Goal: Transaction & Acquisition: Purchase product/service

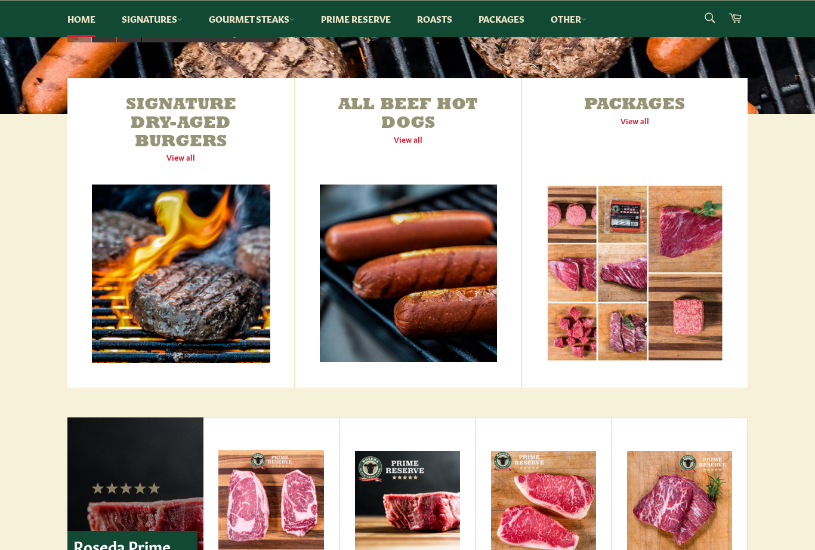
scroll to position [384, 0]
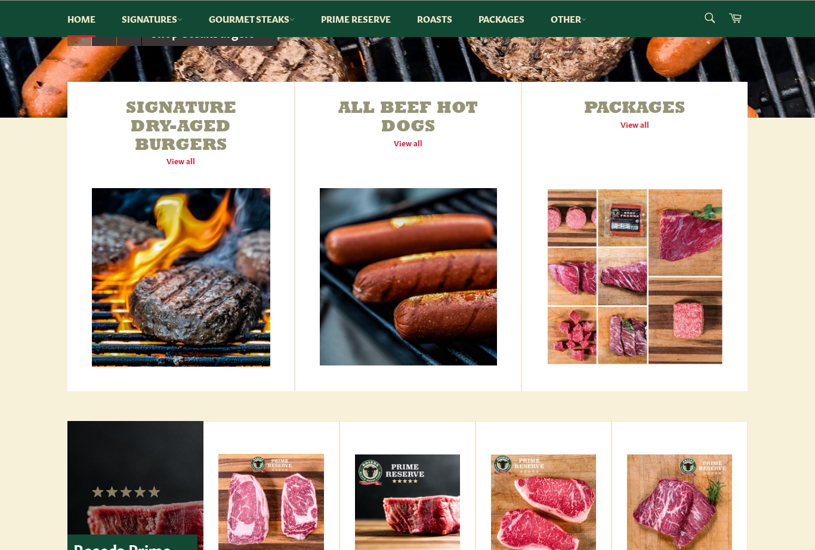
click at [450, 249] on link "All Beef Hot Dogs View all" at bounding box center [408, 236] width 226 height 309
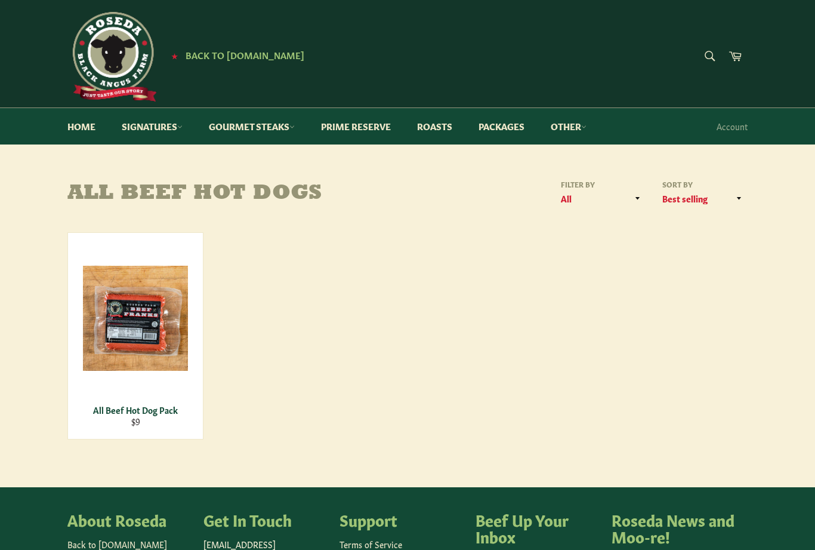
click at [166, 340] on span "View" at bounding box center [135, 337] width 76 height 30
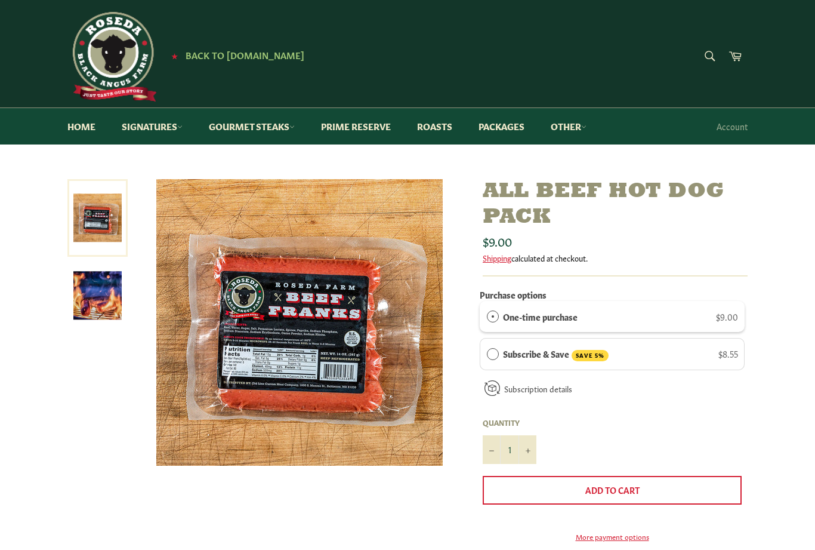
click at [172, 129] on link "Signatures" at bounding box center [152, 126] width 85 height 36
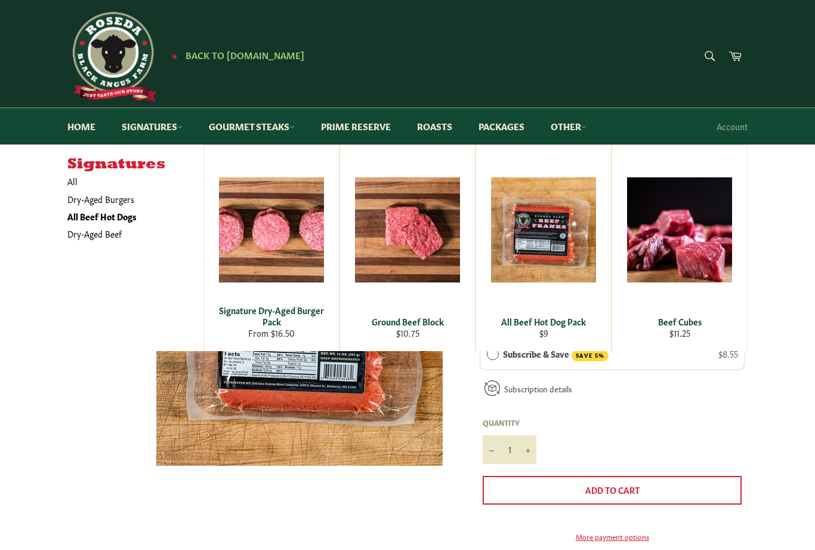
click at [286, 128] on link "Gourmet Steaks" at bounding box center [252, 126] width 110 height 36
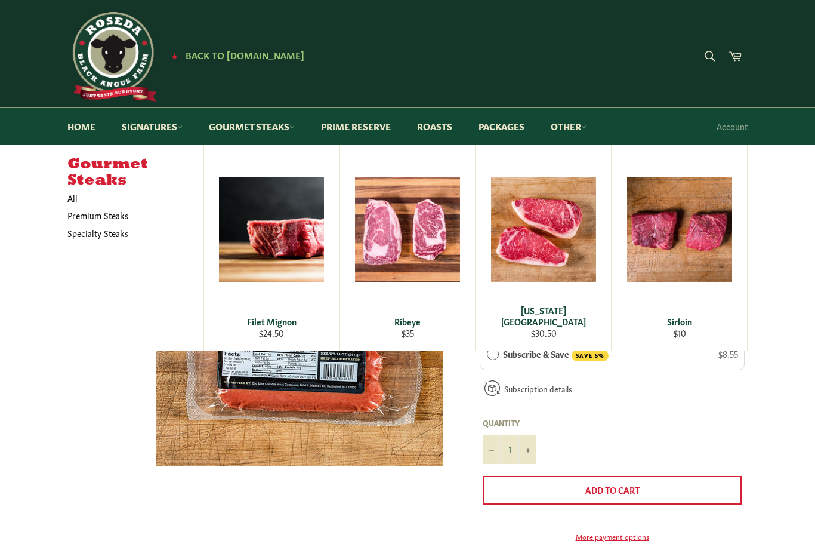
click at [298, 251] on span "View" at bounding box center [271, 249] width 76 height 30
click at [109, 232] on link "Specialty Steaks" at bounding box center [126, 232] width 130 height 17
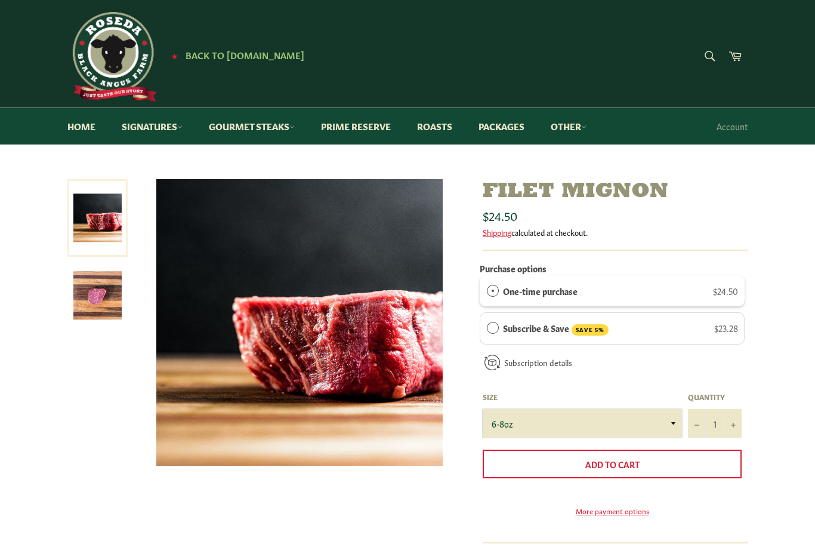
click at [665, 425] on select "6-8oz" at bounding box center [582, 423] width 199 height 29
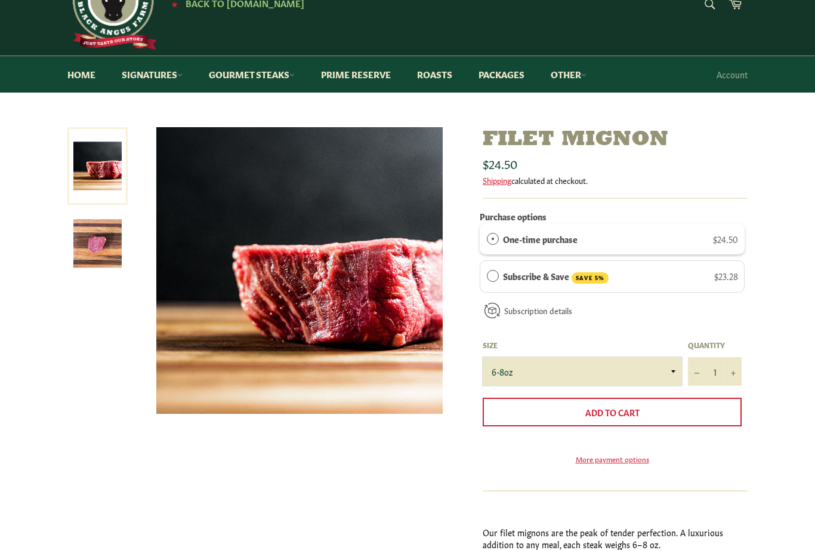
scroll to position [63, 0]
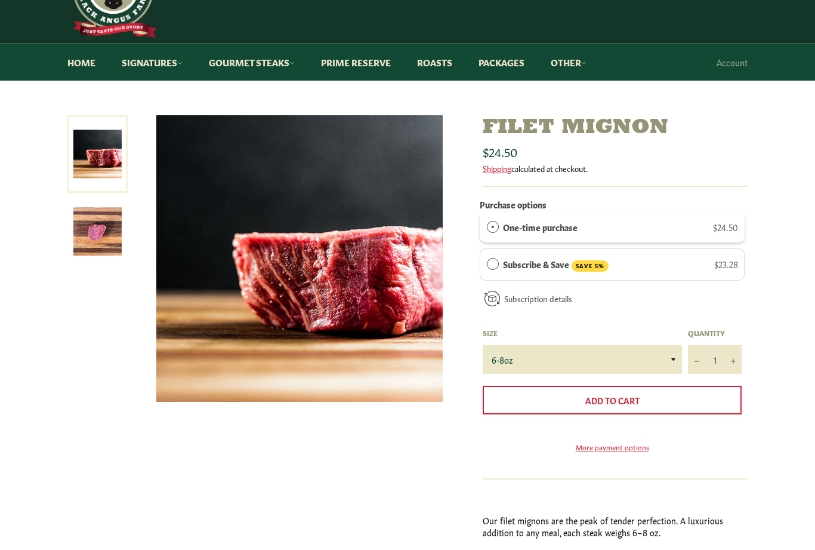
click at [794, 459] on div "Filet Mignon Sale Regular price $24.50 Shipping calculated at checkout. Purchas…" at bounding box center [407, 372] width 815 height 513
click at [778, 446] on div "Filet Mignon Sale Regular price $24.50 Shipping calculated at checkout. Purchas…" at bounding box center [407, 371] width 815 height 513
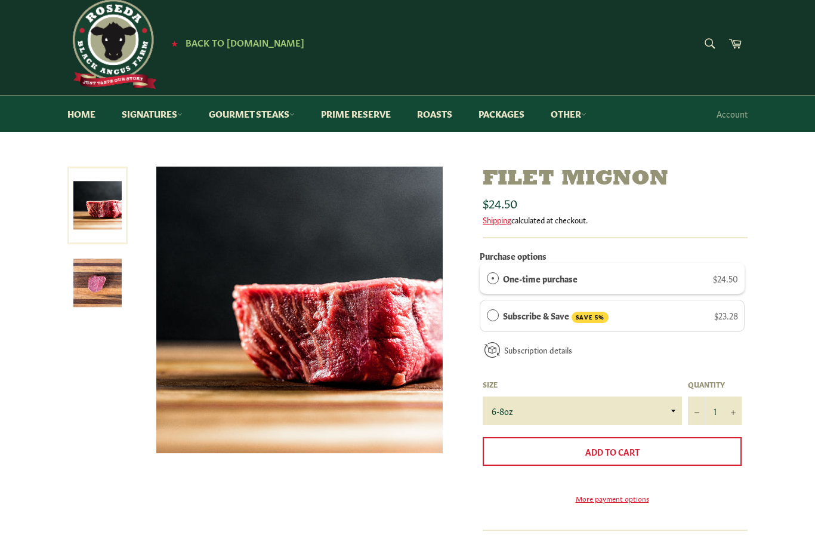
scroll to position [0, 0]
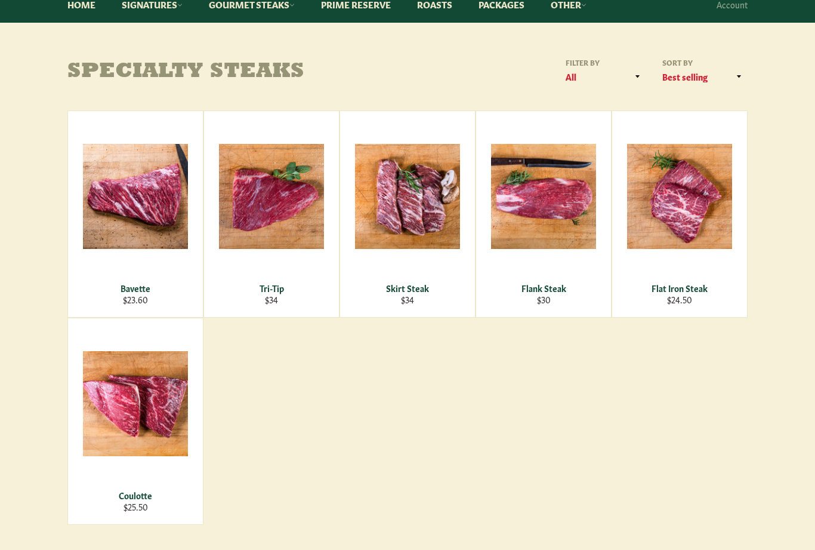
scroll to position [122, 0]
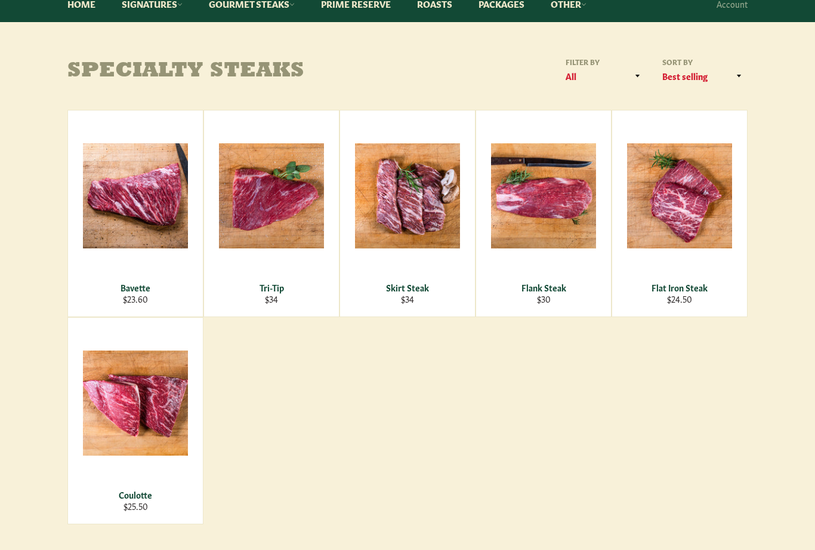
click at [418, 465] on div "Bavette Regular price $23.60 View Tri-Tip Regular price $34 View Skirt Steak Re…" at bounding box center [407, 317] width 680 height 414
click at [164, 418] on span "View" at bounding box center [135, 422] width 76 height 30
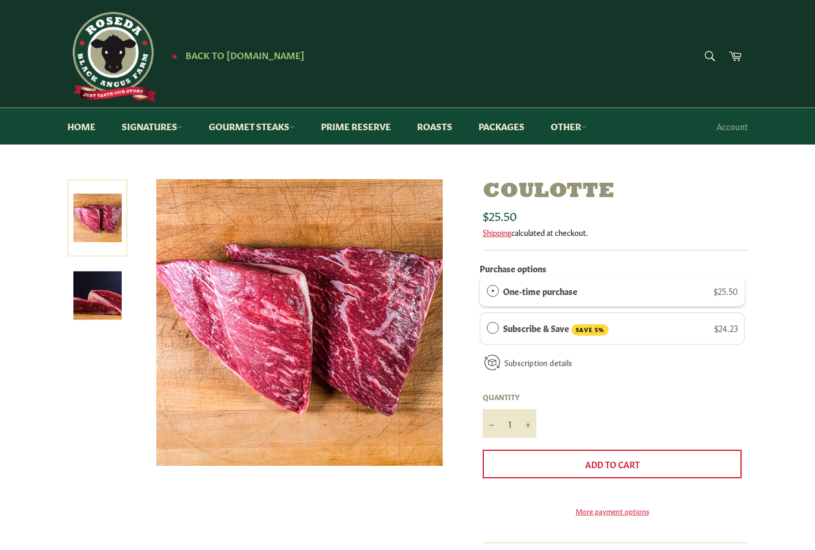
click at [108, 303] on img at bounding box center [97, 295] width 48 height 48
